Goal: Task Accomplishment & Management: Manage account settings

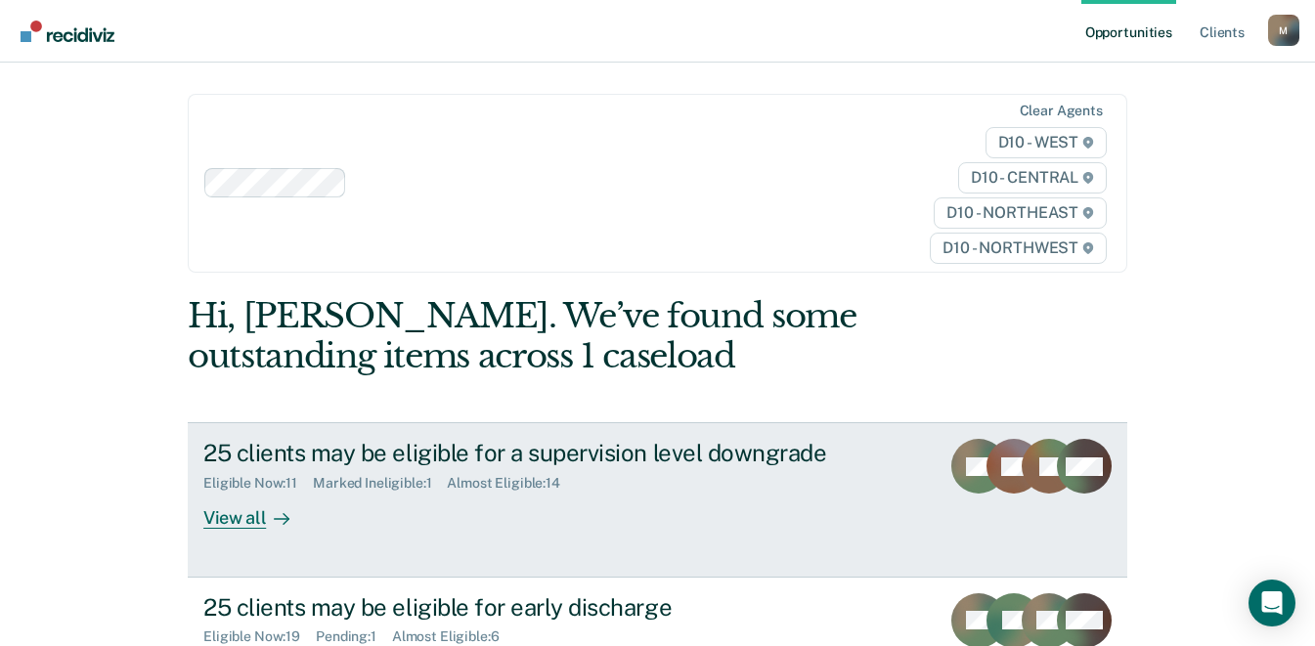
click at [489, 450] on div "25 clients may be eligible for a supervision level downgrade" at bounding box center [546, 453] width 686 height 28
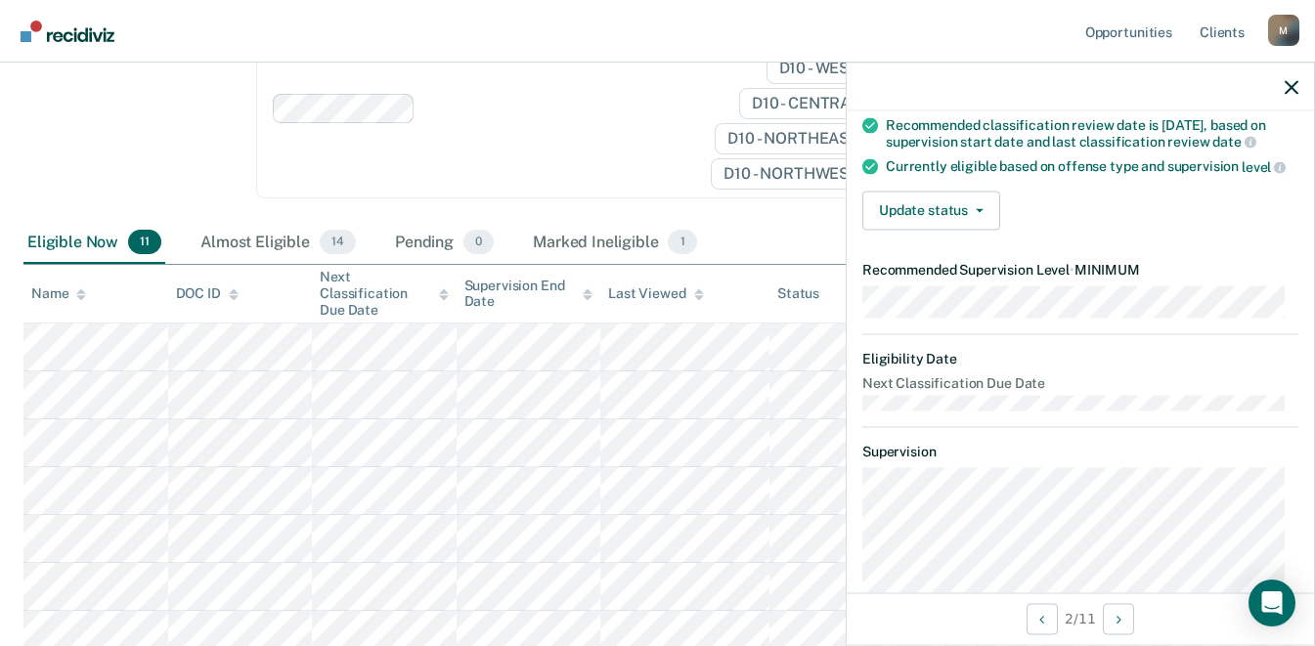
scroll to position [168, 0]
click at [983, 232] on button "Update status" at bounding box center [931, 212] width 138 height 39
click at [1062, 226] on div "Update status [PERSON_NAME] Mark Ineligible" at bounding box center [1080, 212] width 436 height 39
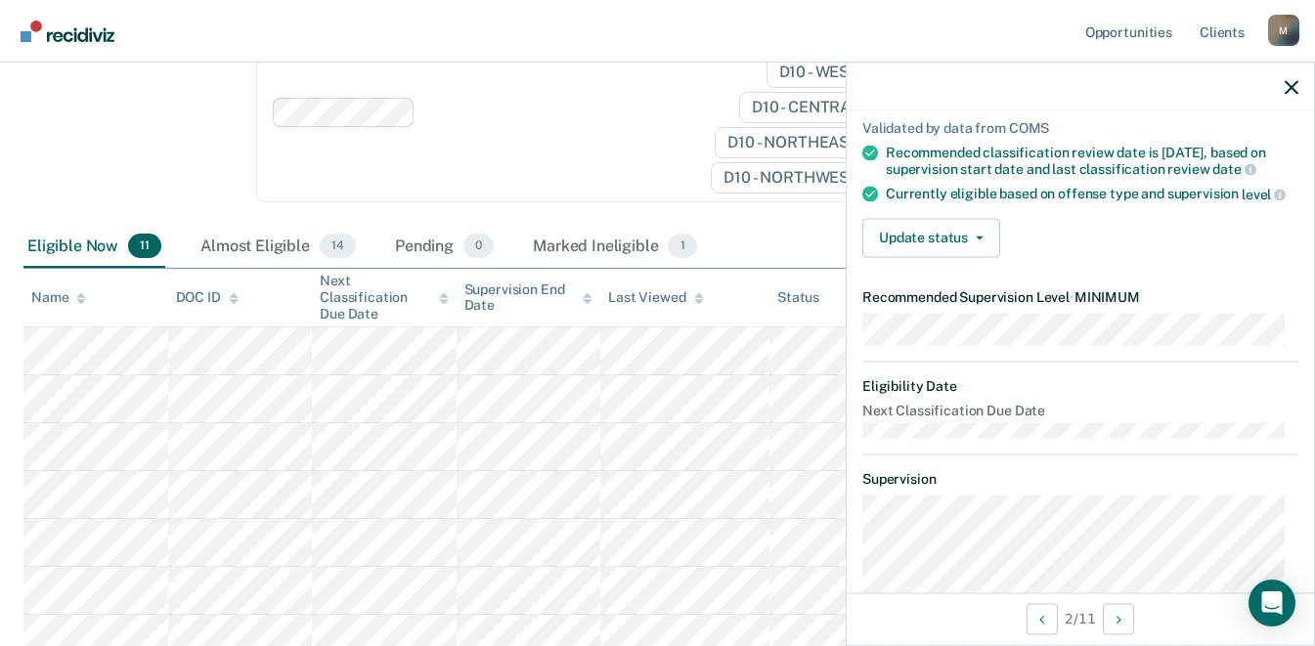
scroll to position [0, 0]
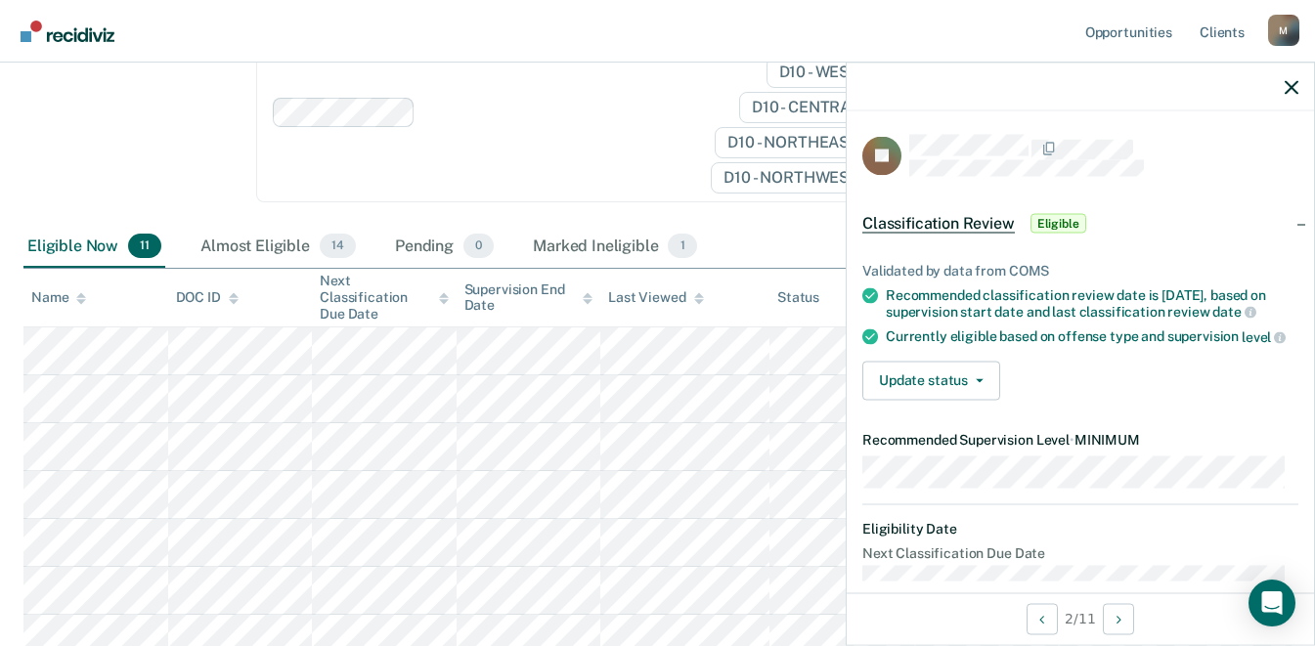
click at [943, 220] on span "Classification Review" at bounding box center [938, 223] width 152 height 20
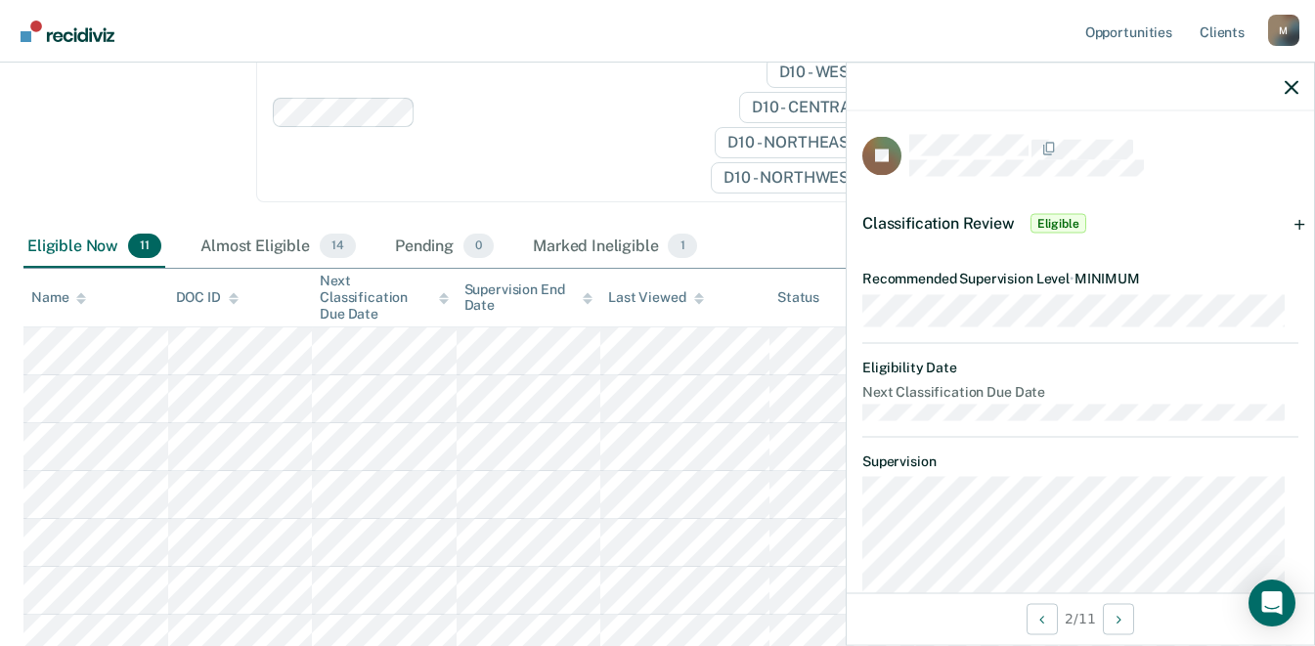
click at [943, 220] on span "Classification Review" at bounding box center [938, 222] width 152 height 19
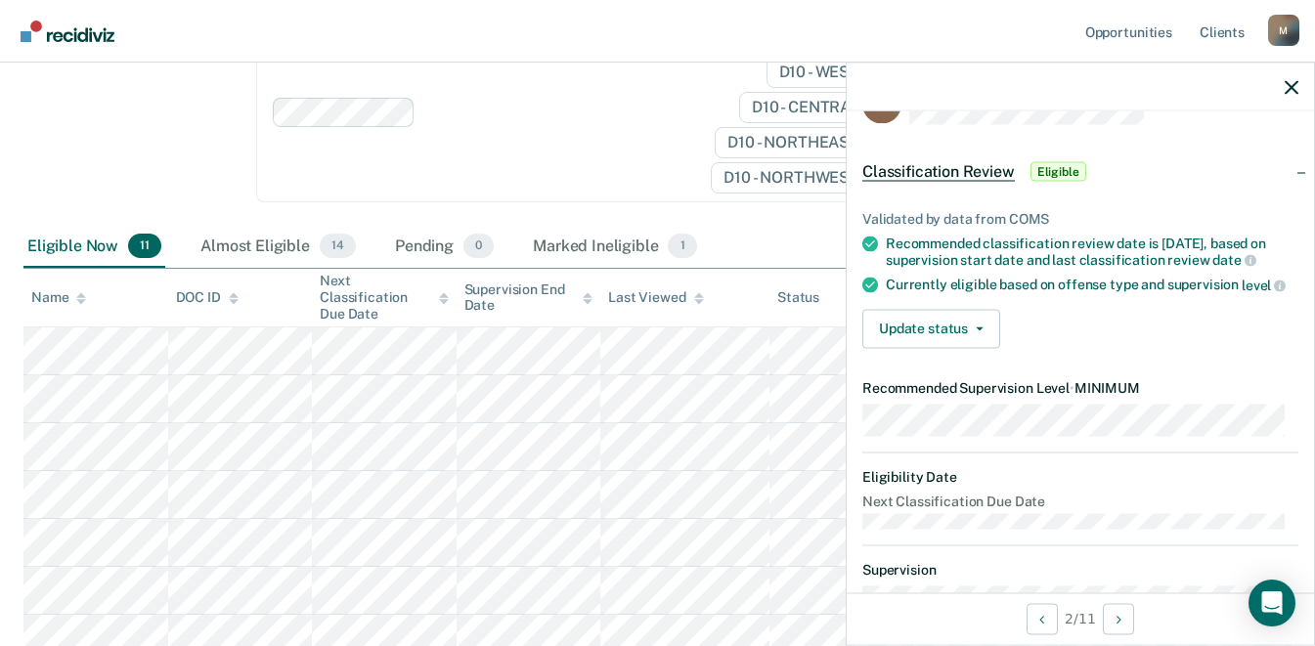
scroll to position [13, 0]
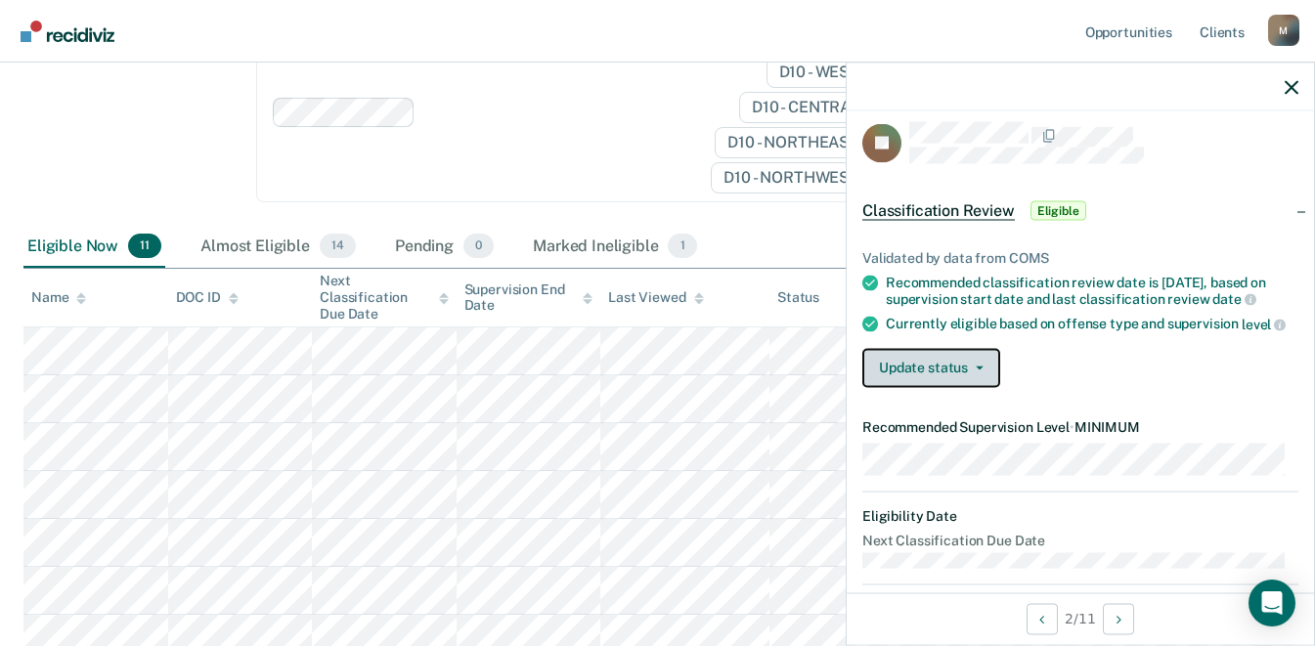
click at [986, 382] on button "Update status" at bounding box center [931, 367] width 138 height 39
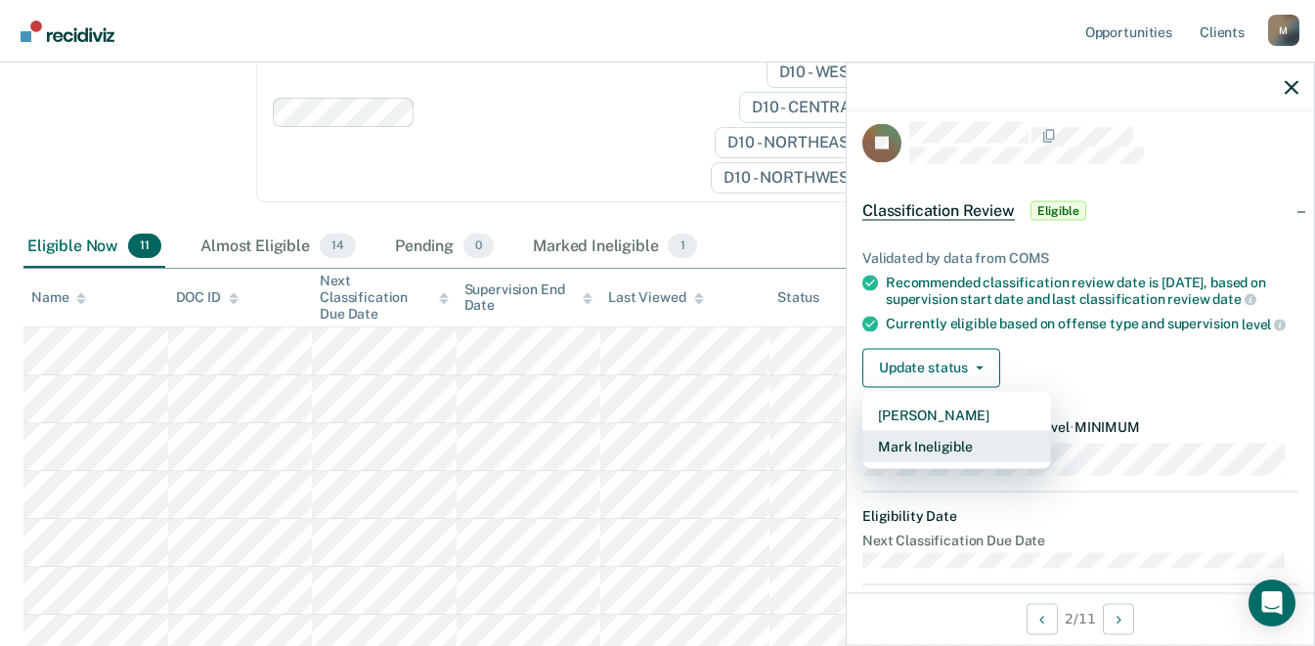
click at [956, 453] on button "Mark Ineligible" at bounding box center [956, 445] width 189 height 31
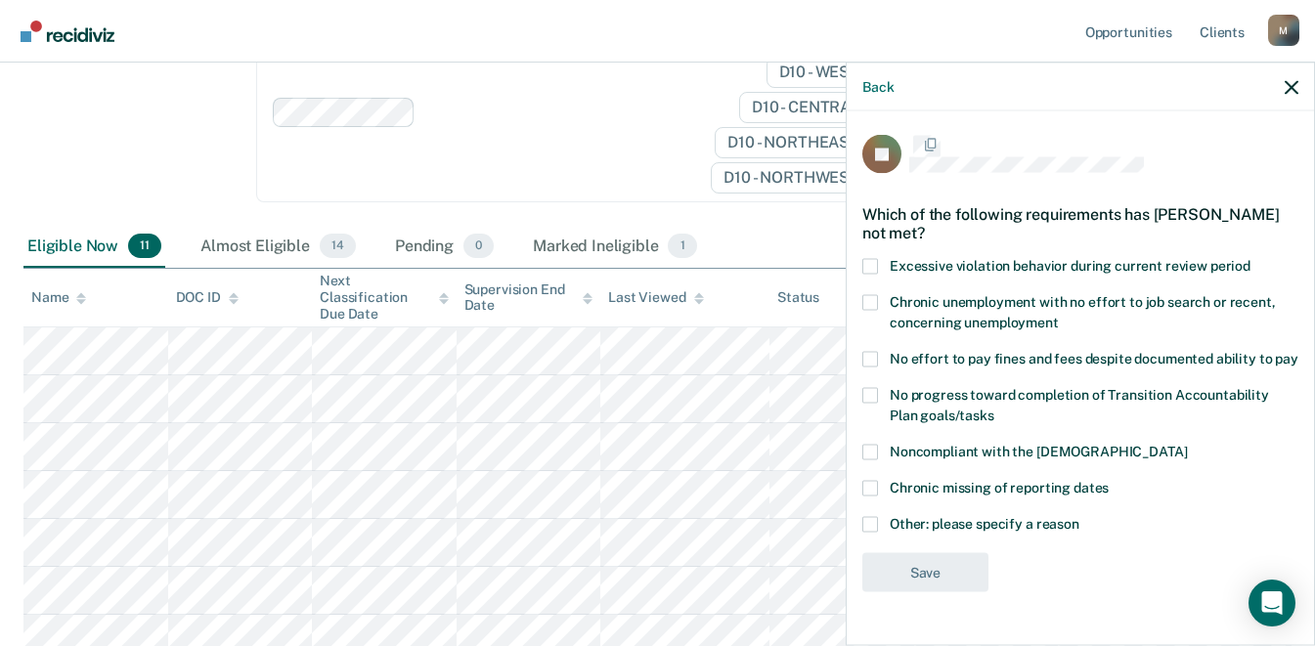
scroll to position [6, 0]
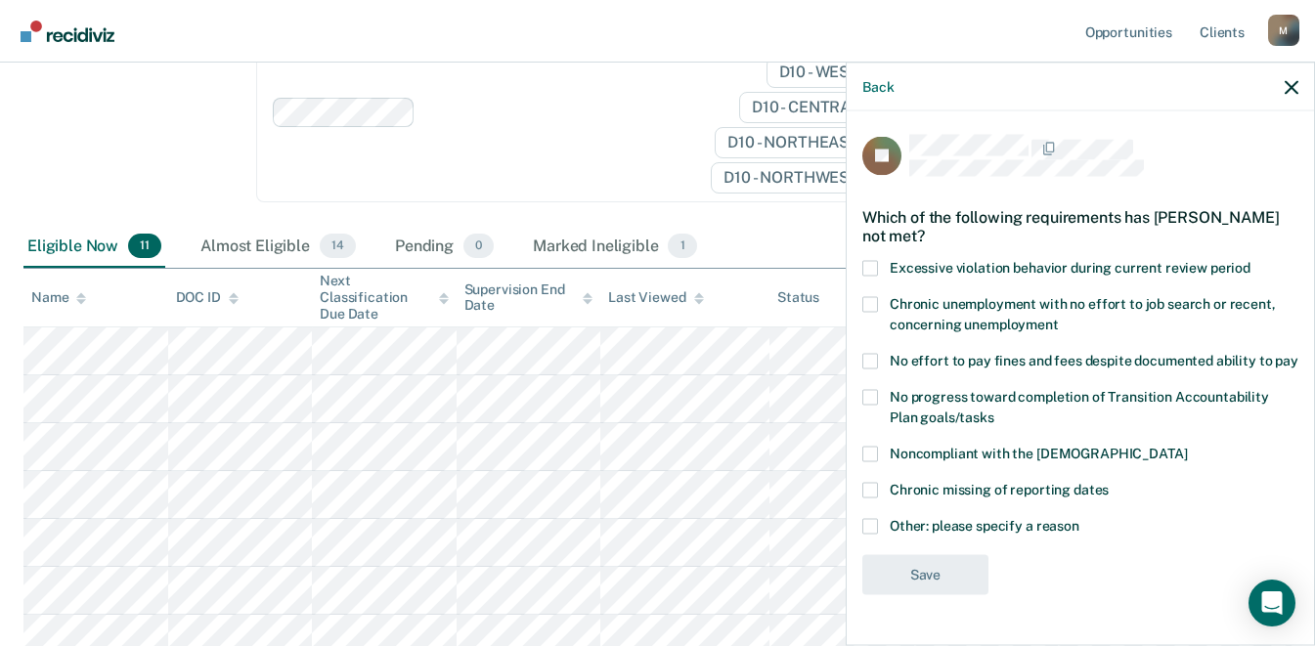
click at [875, 264] on span at bounding box center [870, 269] width 16 height 16
click at [1250, 261] on input "Excessive violation behavior during current review period" at bounding box center [1250, 261] width 0 height 0
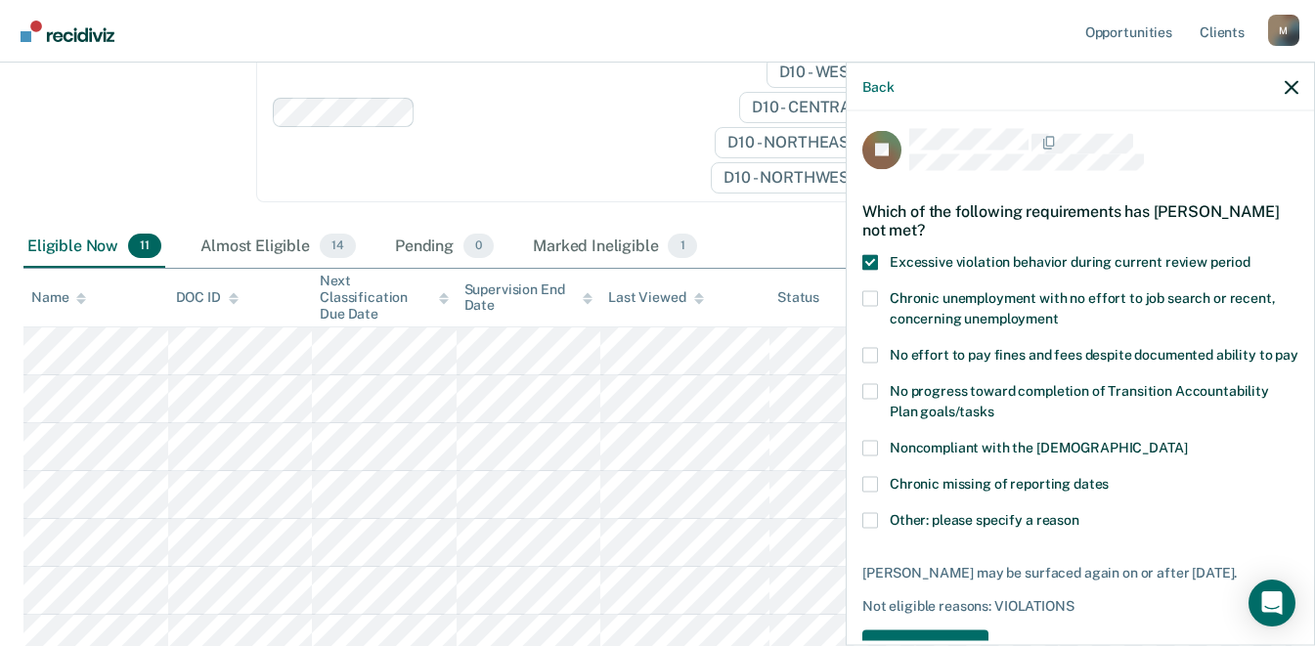
scroll to position [47, 0]
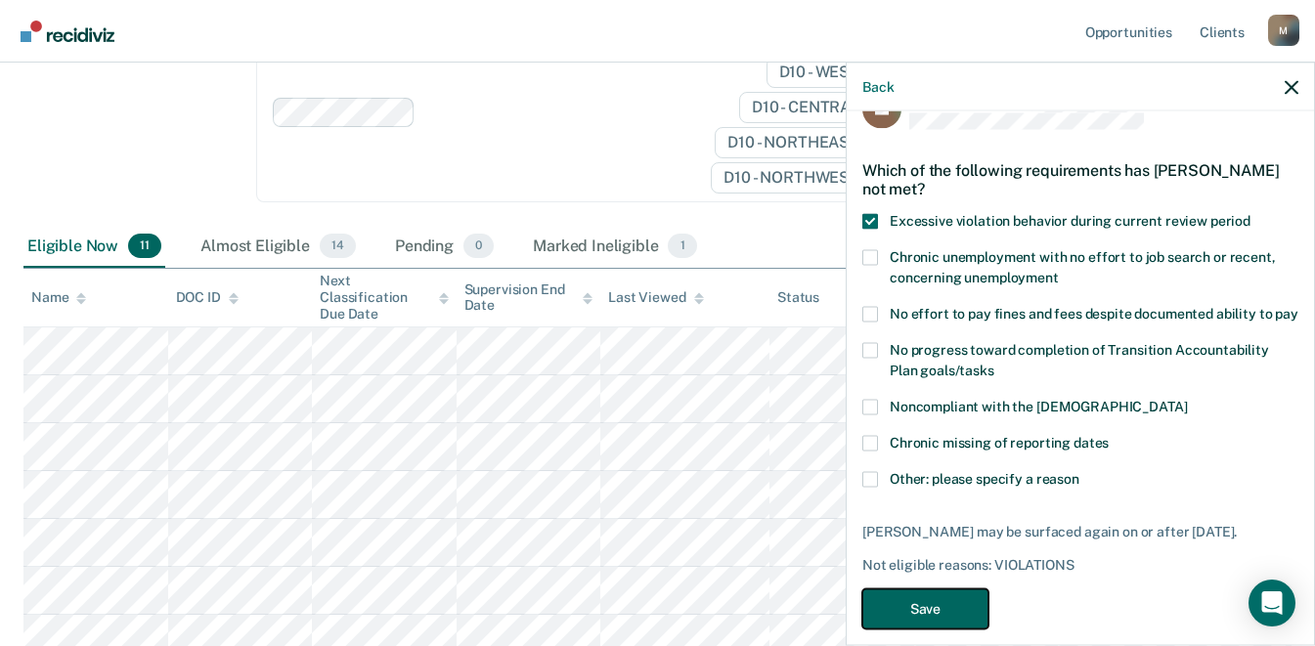
click at [925, 619] on button "Save" at bounding box center [925, 608] width 126 height 40
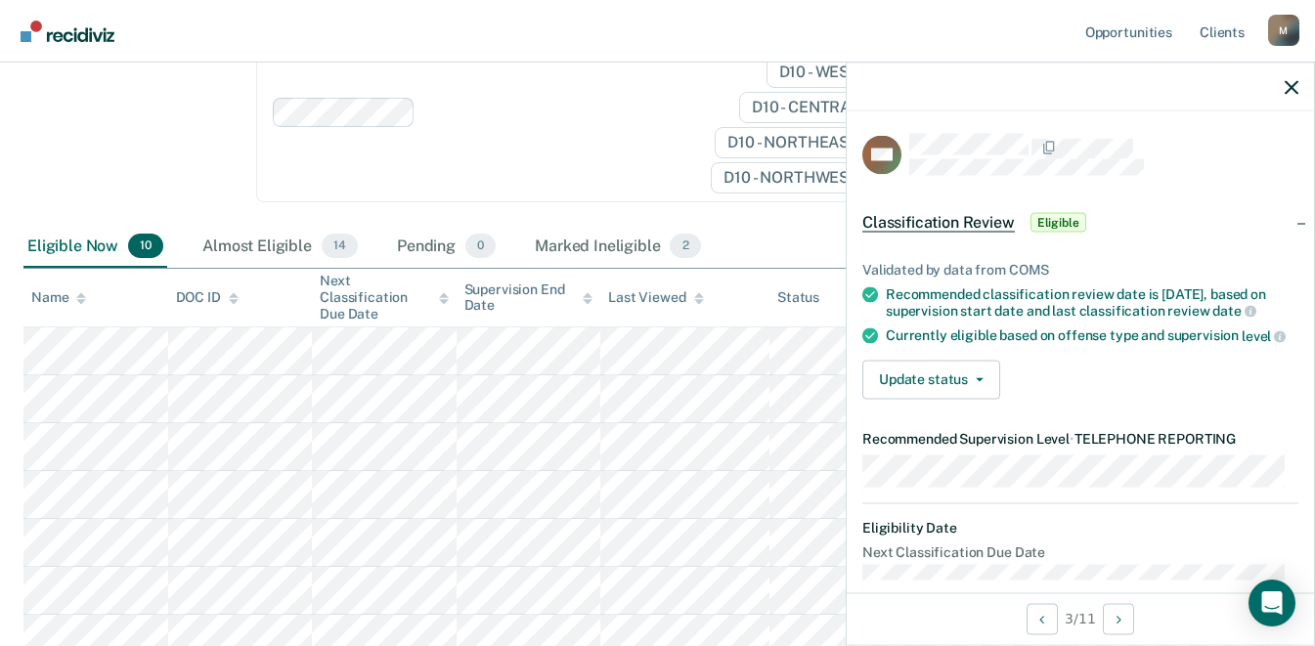
scroll to position [0, 0]
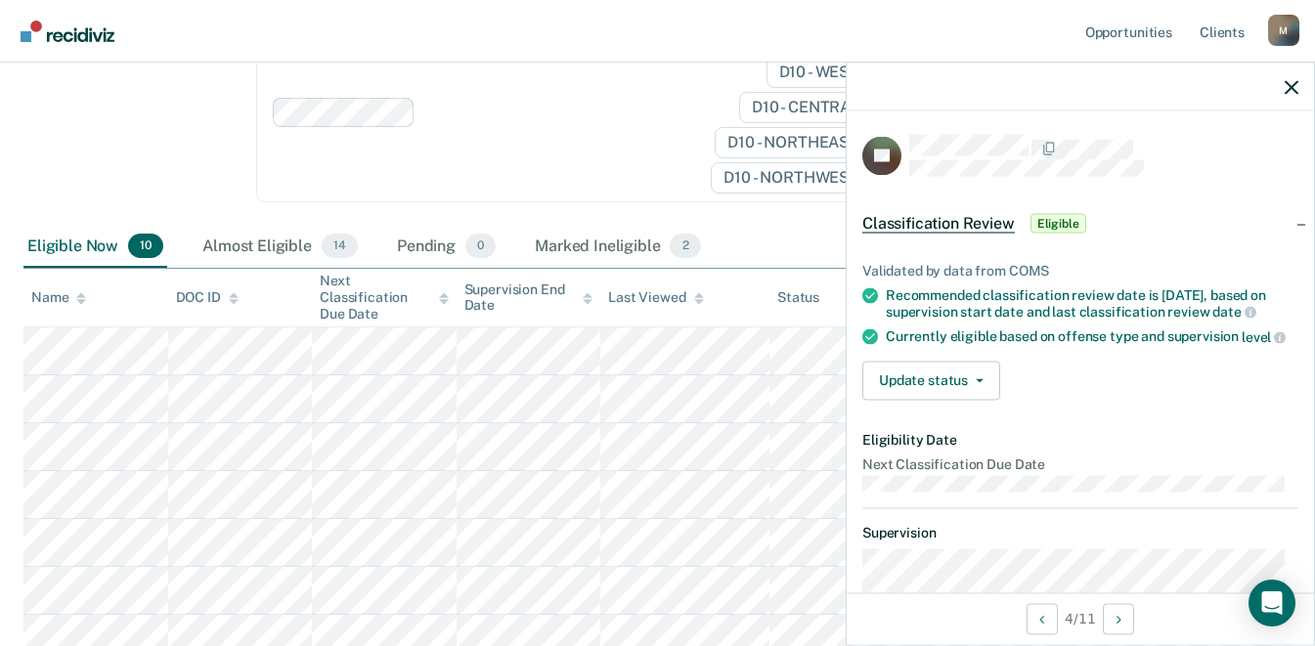
click at [943, 222] on span "Classification Review" at bounding box center [938, 223] width 152 height 20
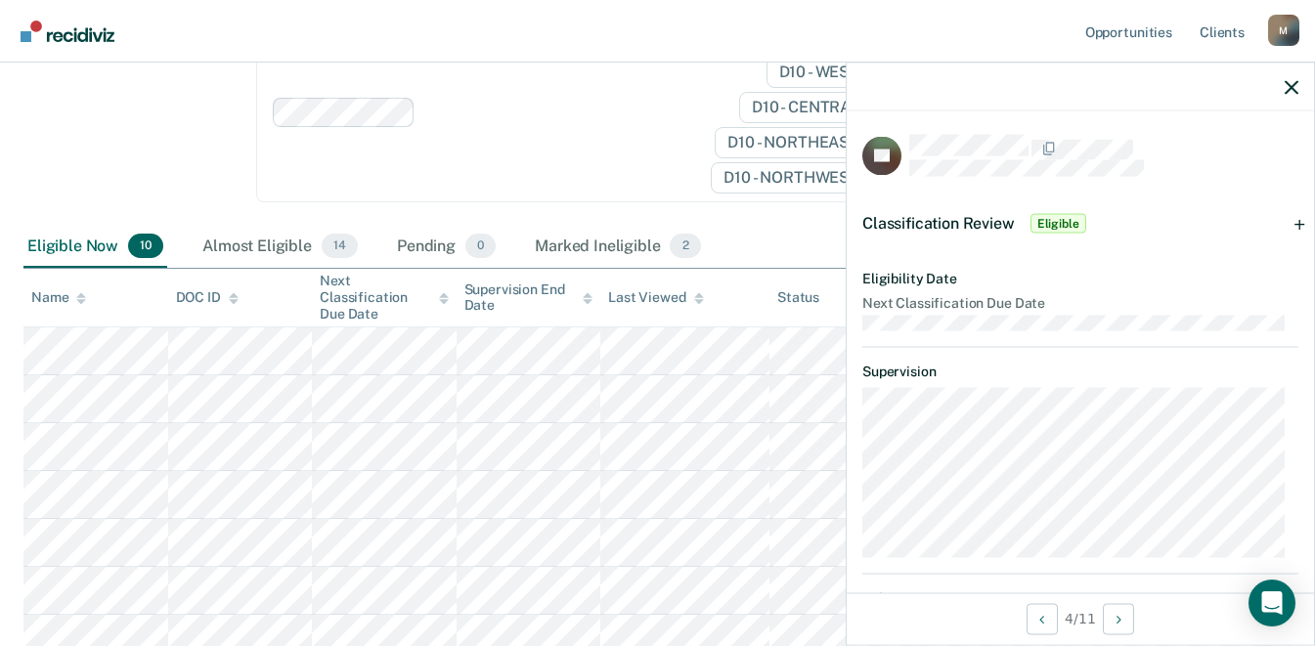
click at [943, 222] on span "Classification Review" at bounding box center [938, 222] width 152 height 19
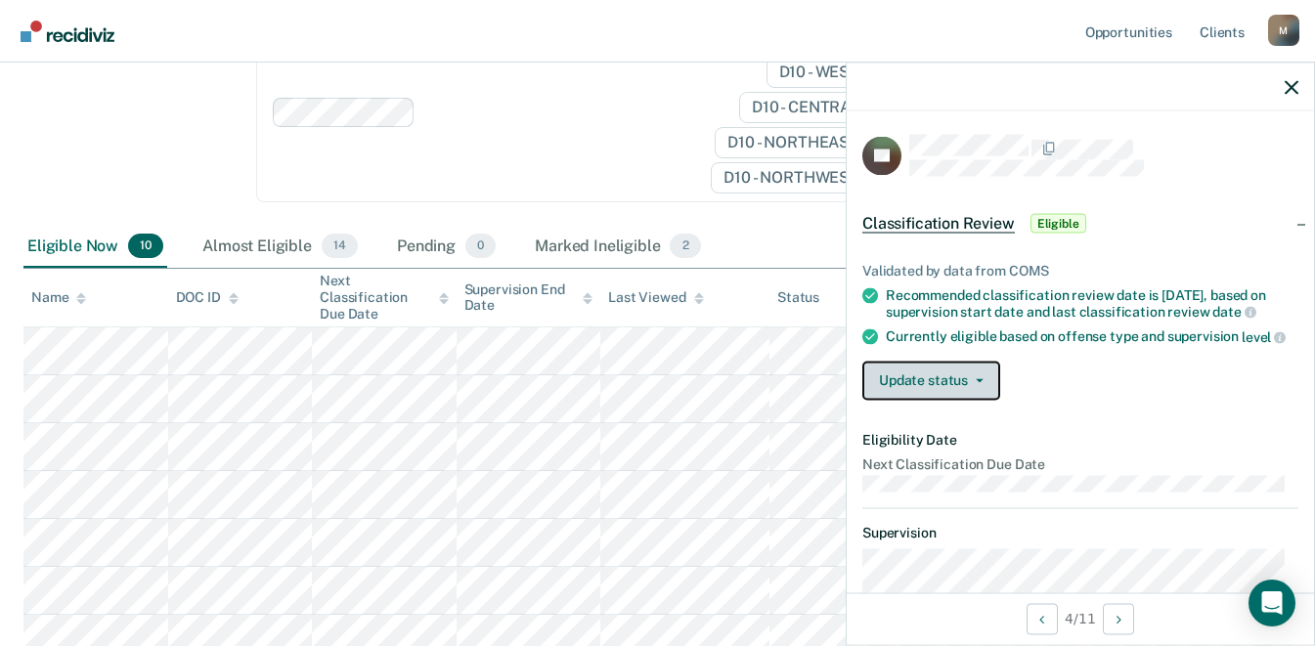
click at [983, 400] on button "Update status" at bounding box center [931, 380] width 138 height 39
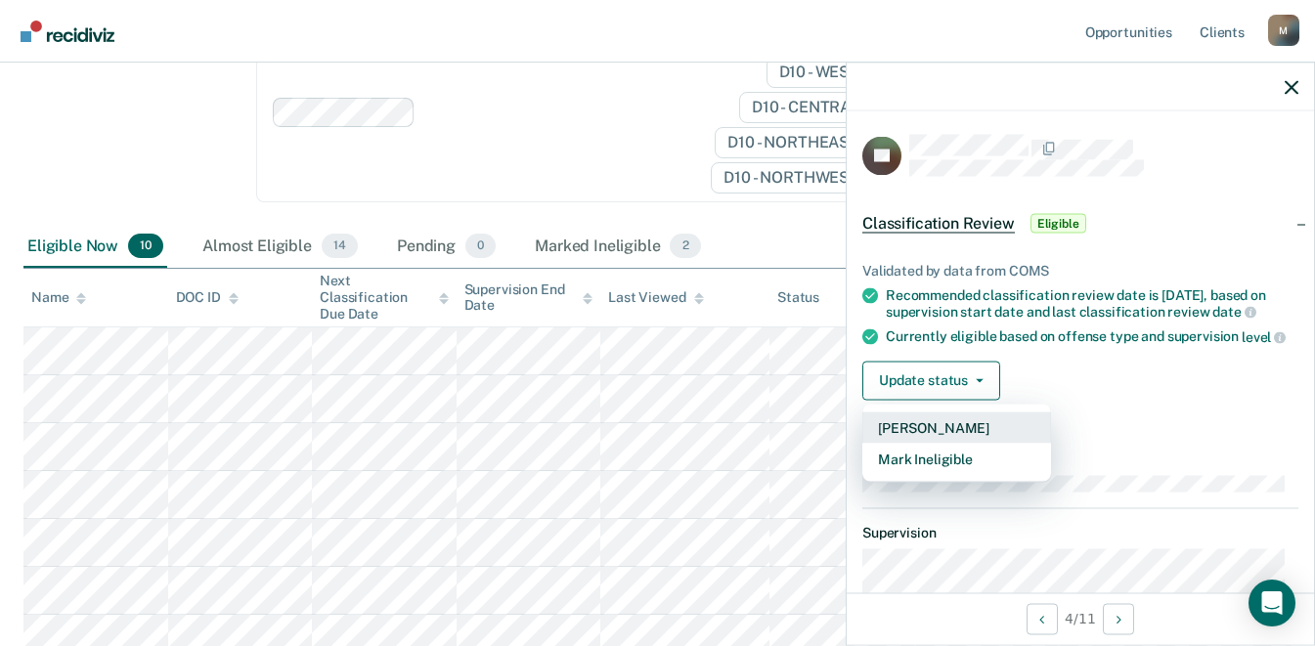
click at [958, 443] on button "[PERSON_NAME]" at bounding box center [956, 427] width 189 height 31
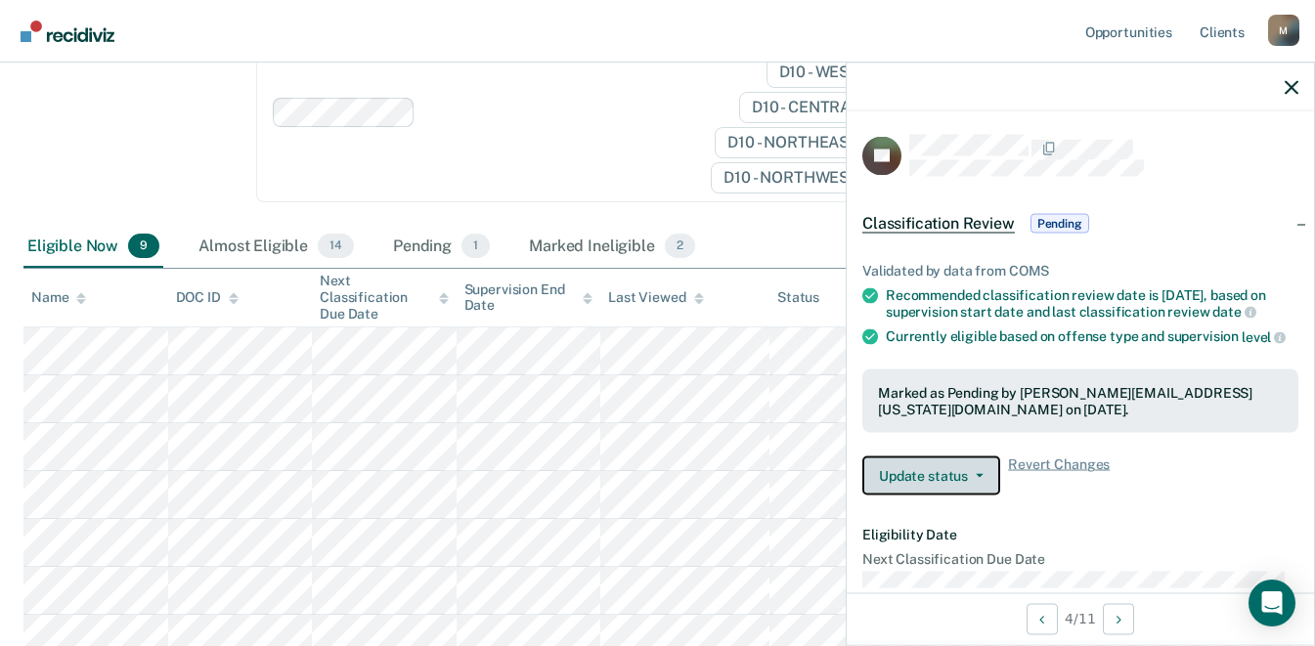
click at [979, 496] on button "Update status" at bounding box center [931, 475] width 138 height 39
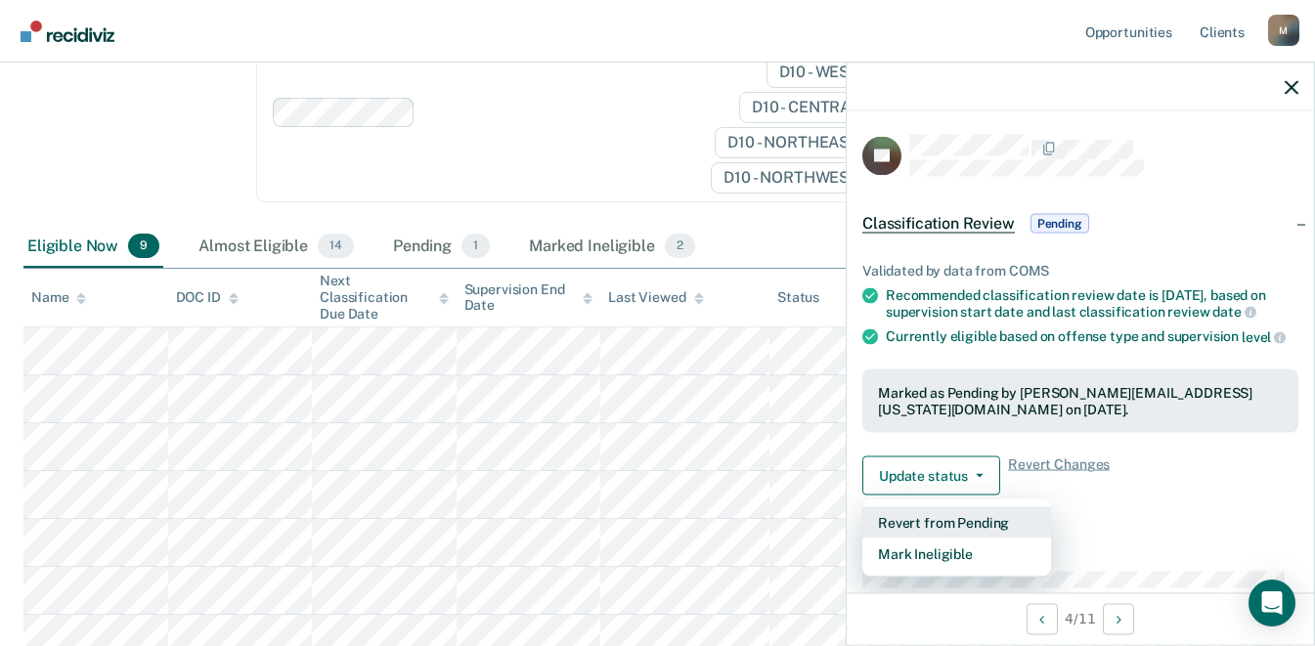
click at [968, 539] on button "Revert from Pending" at bounding box center [956, 522] width 189 height 31
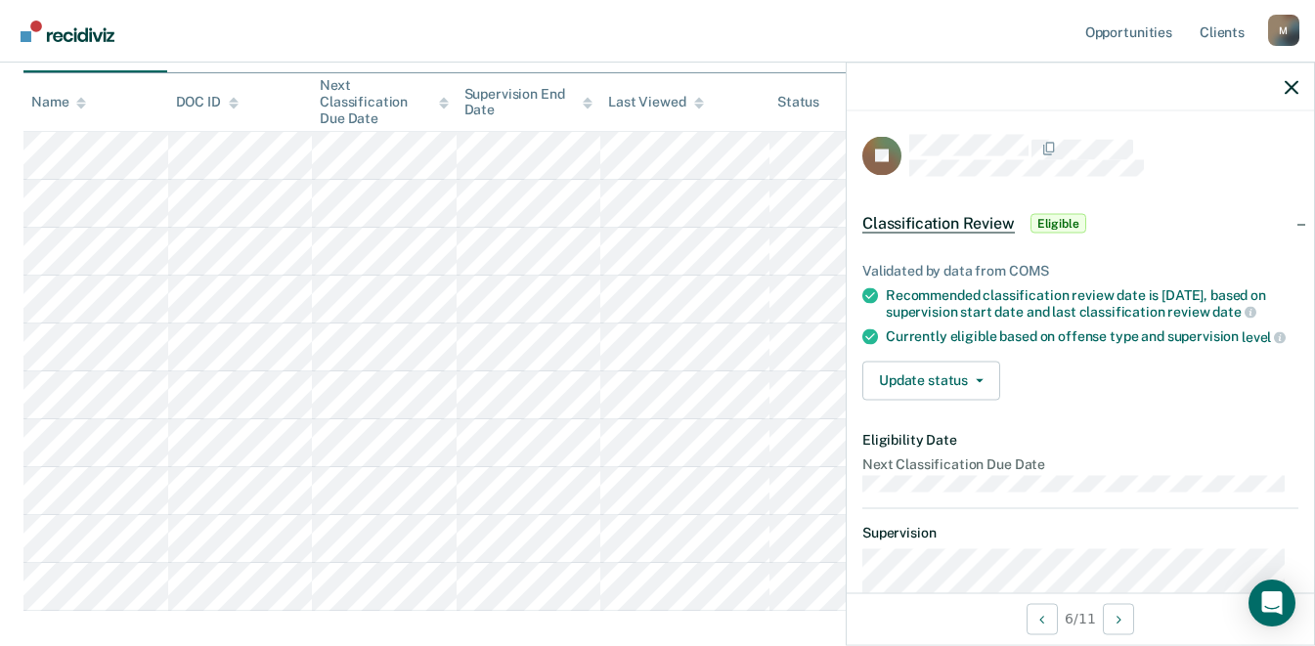
scroll to position [543, 0]
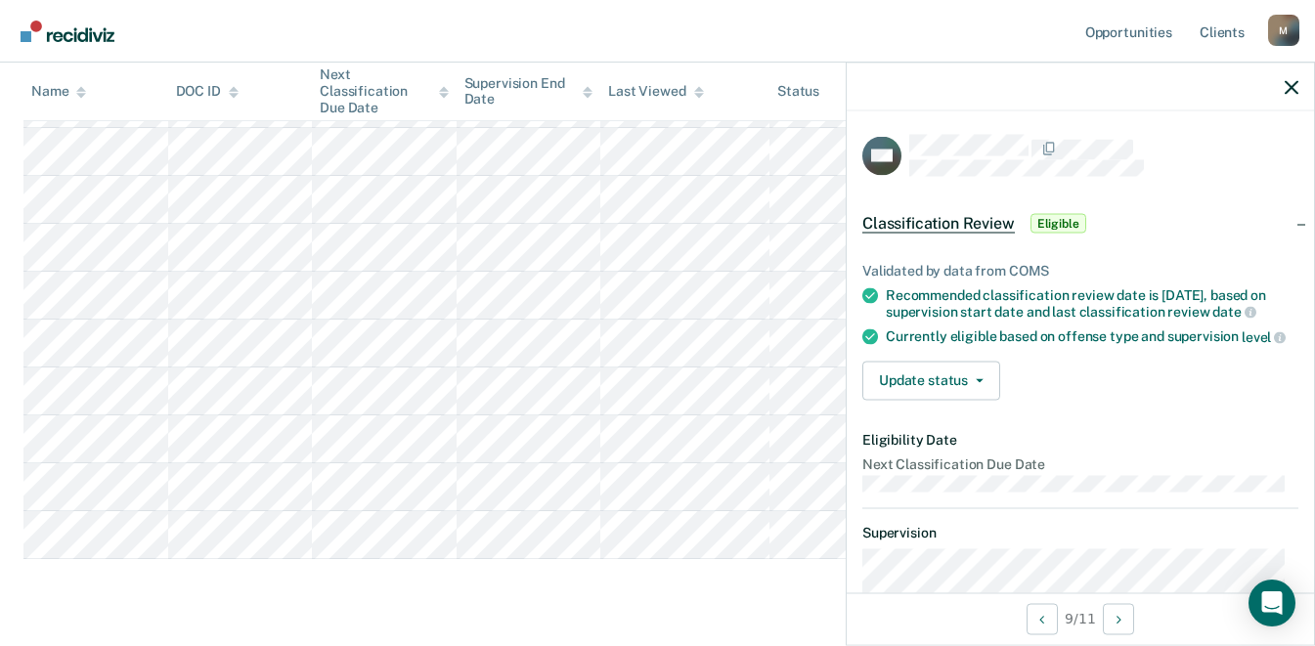
click at [596, 585] on div "Classification Review This alert helps staff identify clients due or overdue fo…" at bounding box center [657, 103] width 1268 height 1023
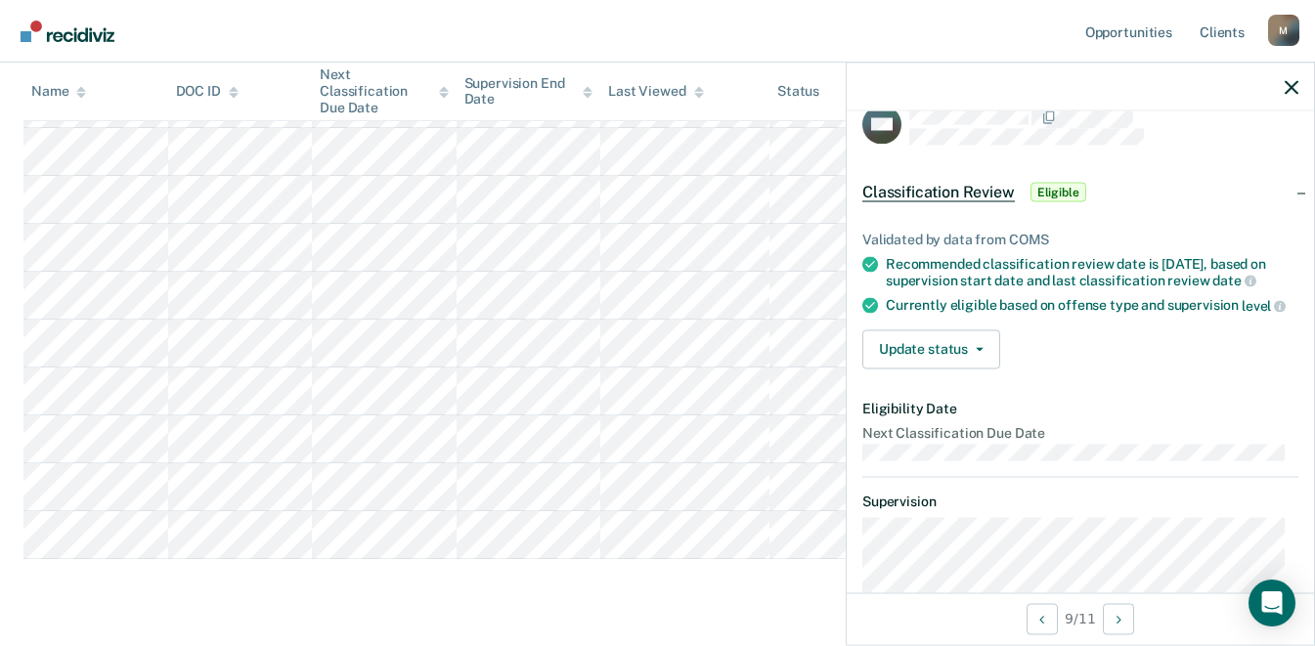
scroll to position [0, 0]
